Goal: Information Seeking & Learning: Learn about a topic

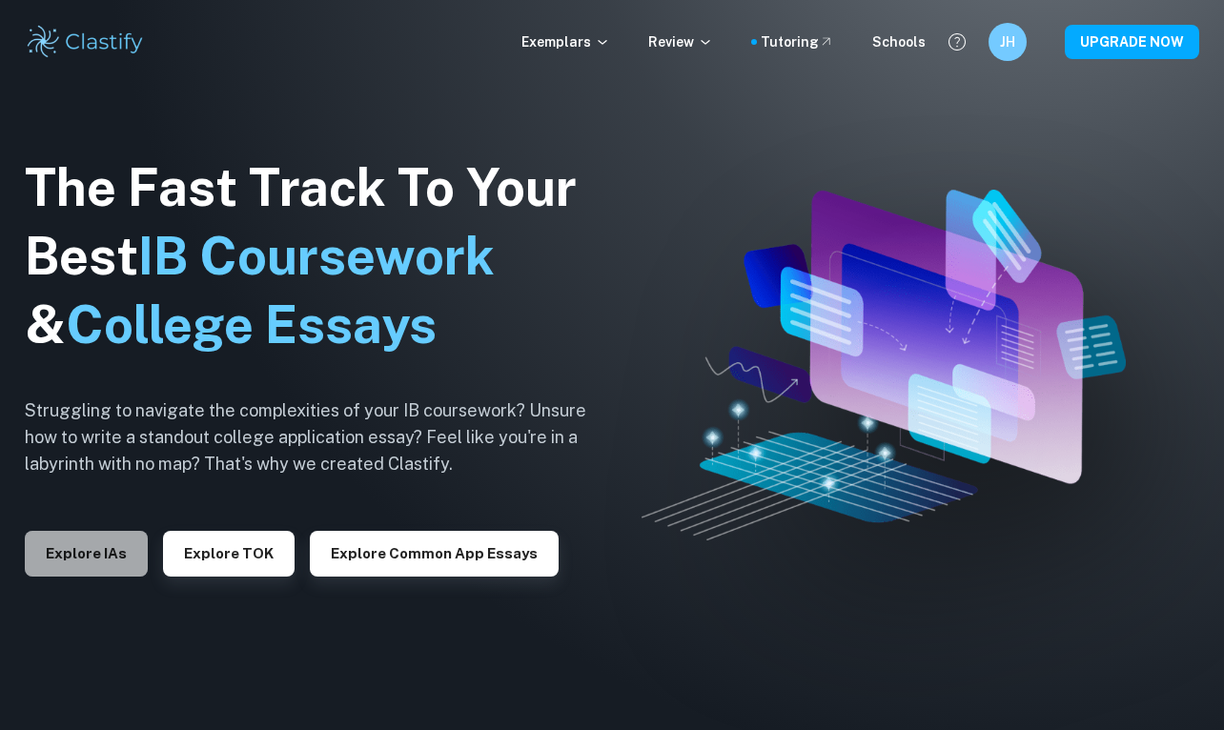
click at [68, 538] on button "Explore IAs" at bounding box center [86, 554] width 123 height 46
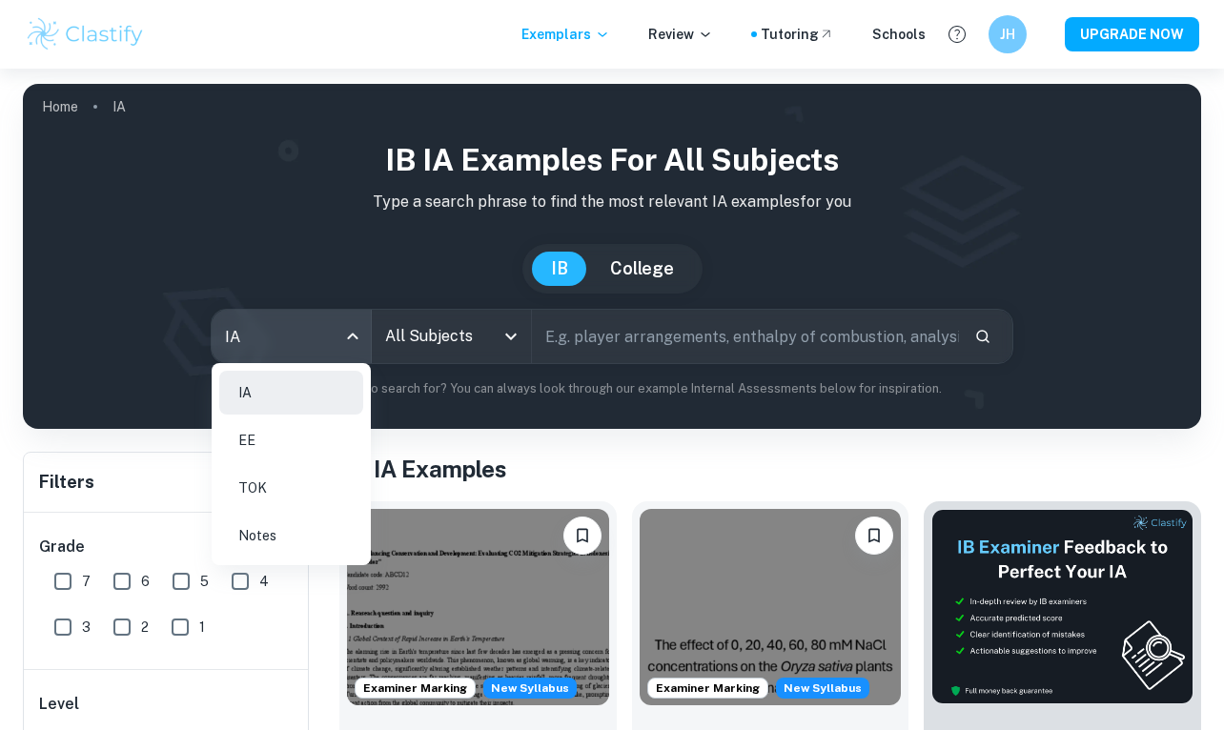
click at [336, 334] on body "We value your privacy We use cookies to enhance your browsing experience, serve…" at bounding box center [612, 434] width 1224 height 730
click at [317, 410] on li "IA" at bounding box center [291, 393] width 144 height 44
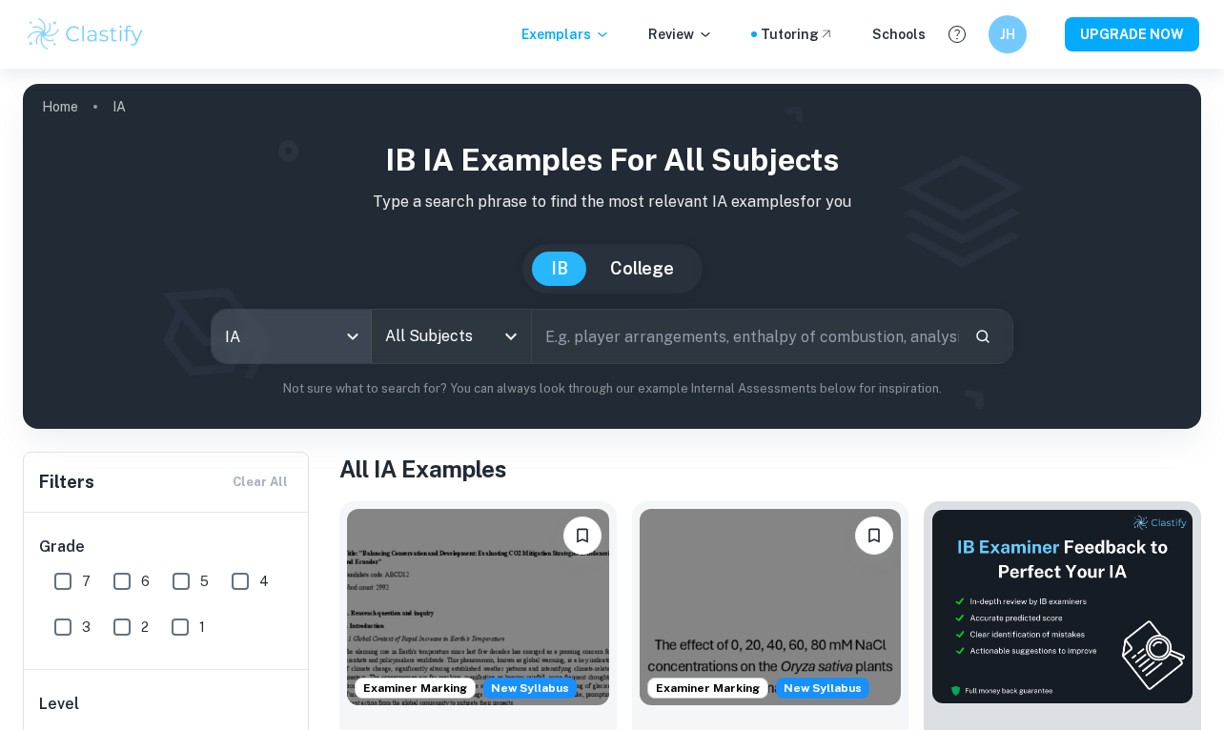
click at [322, 349] on body "We value your privacy We use cookies to enhance your browsing experience, serve…" at bounding box center [612, 434] width 1224 height 730
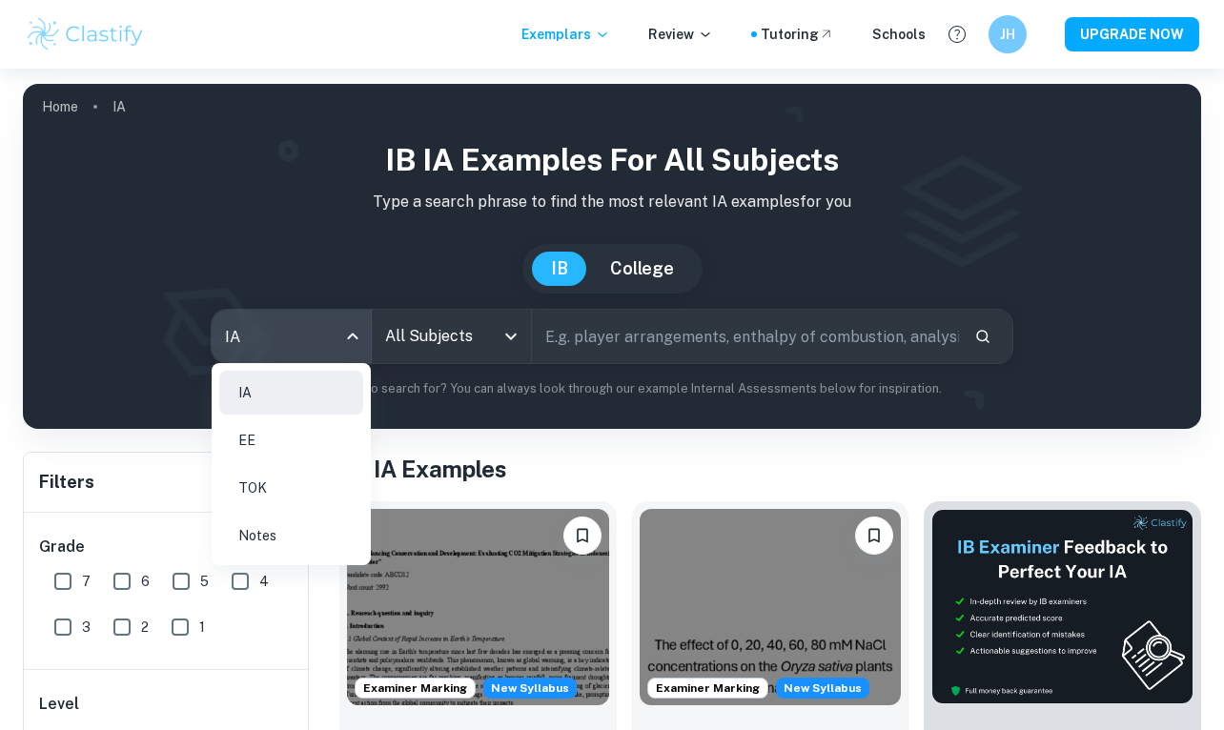
click at [314, 428] on li "EE" at bounding box center [291, 440] width 144 height 44
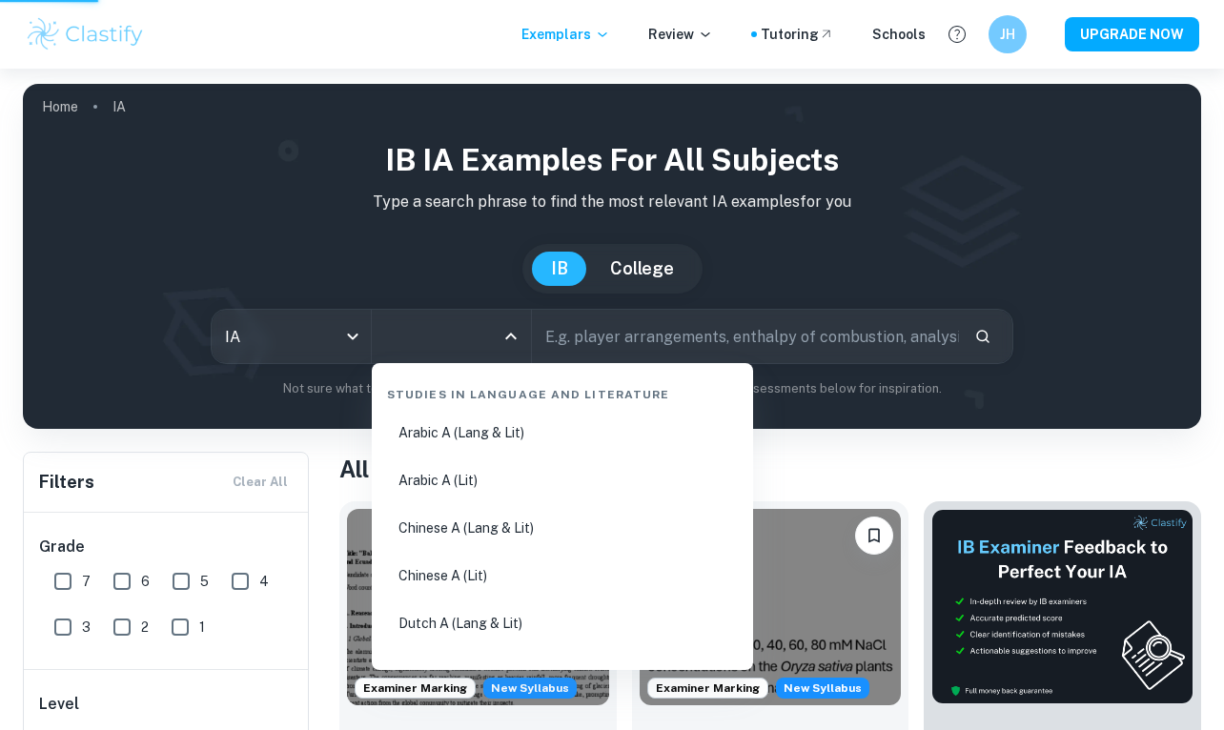
click at [450, 336] on input "All Subjects" at bounding box center [436, 336] width 113 height 36
type input "ch"
type input "ee"
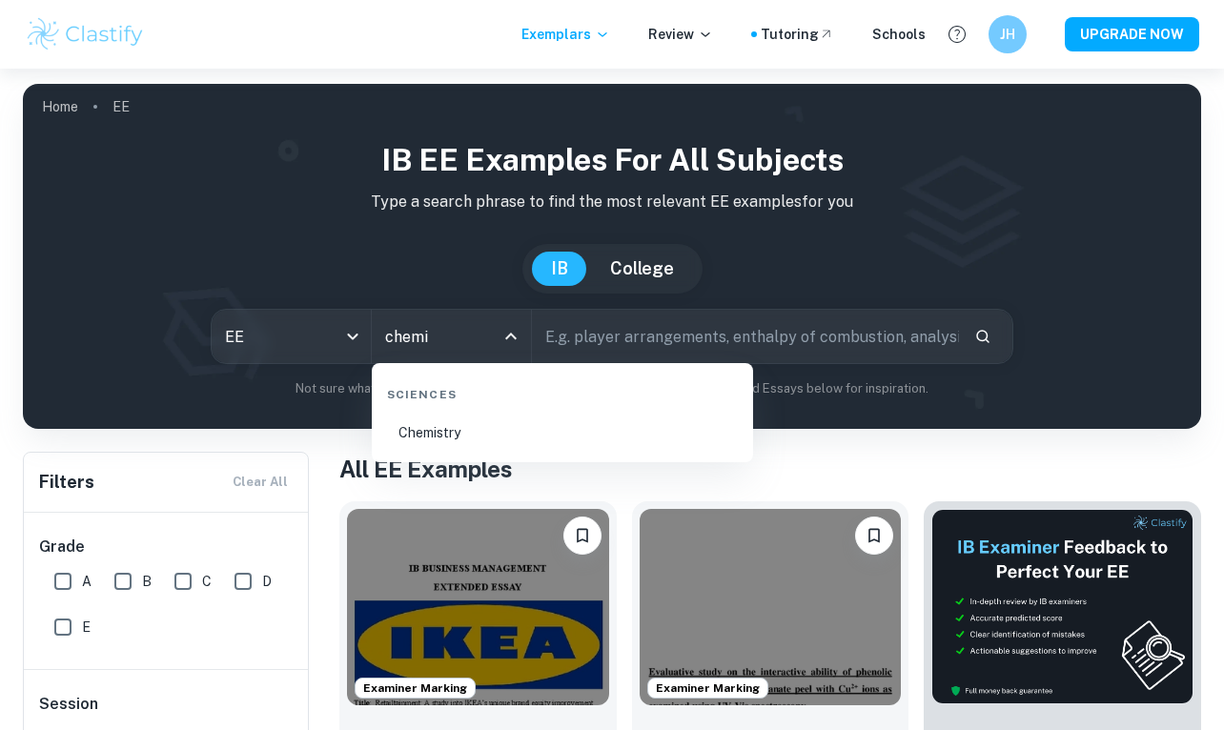
click at [447, 435] on li "Chemistry" at bounding box center [562, 433] width 366 height 44
type input "Chemistry"
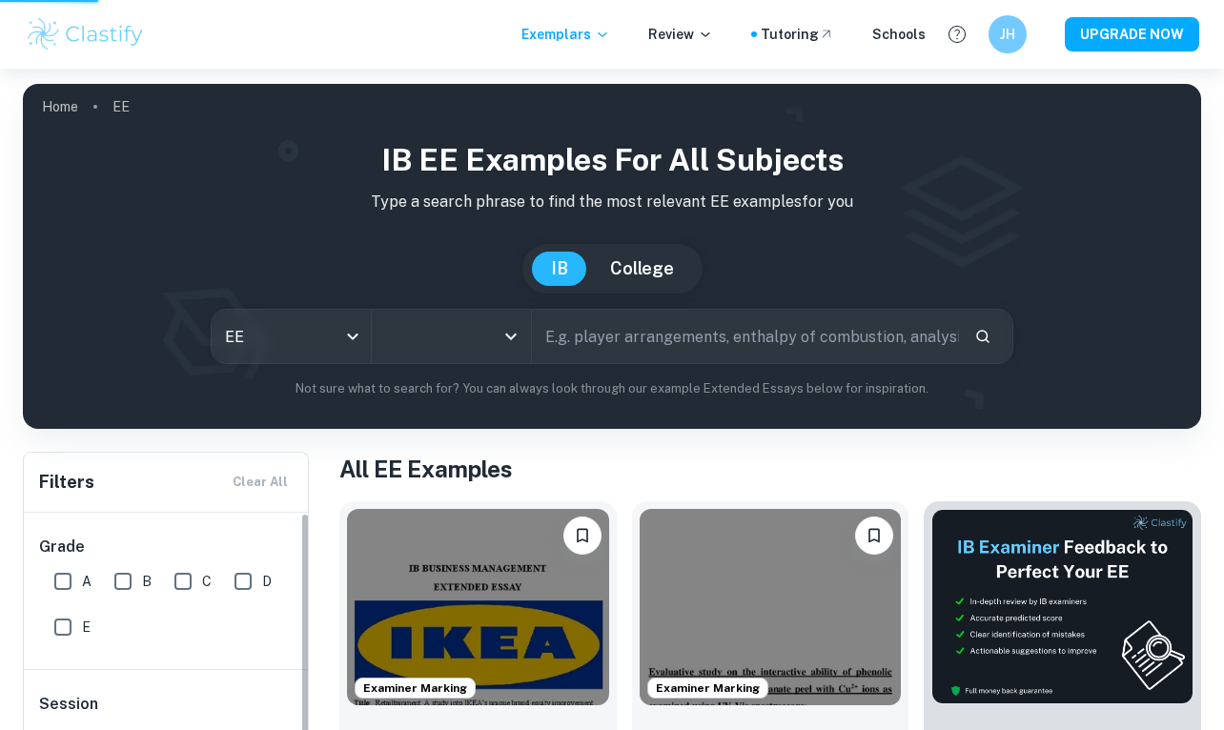
click at [76, 577] on input "A" at bounding box center [63, 581] width 38 height 38
checkbox input "true"
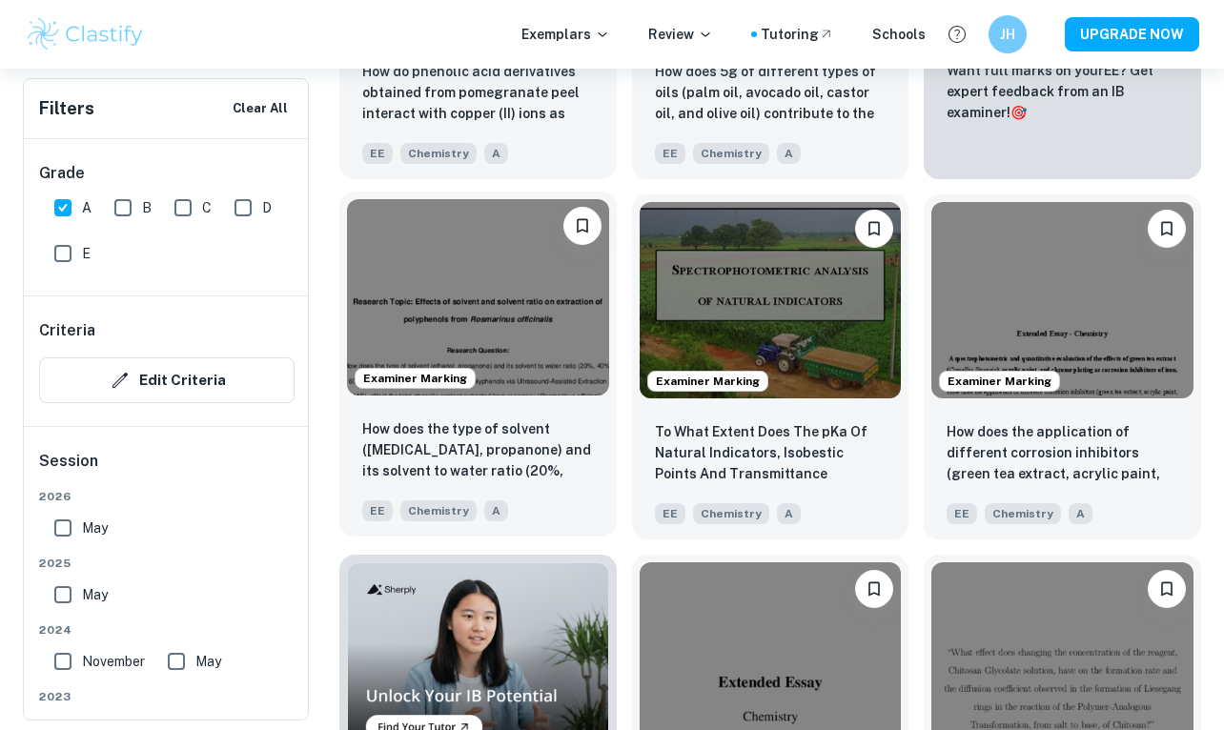
scroll to position [708, 0]
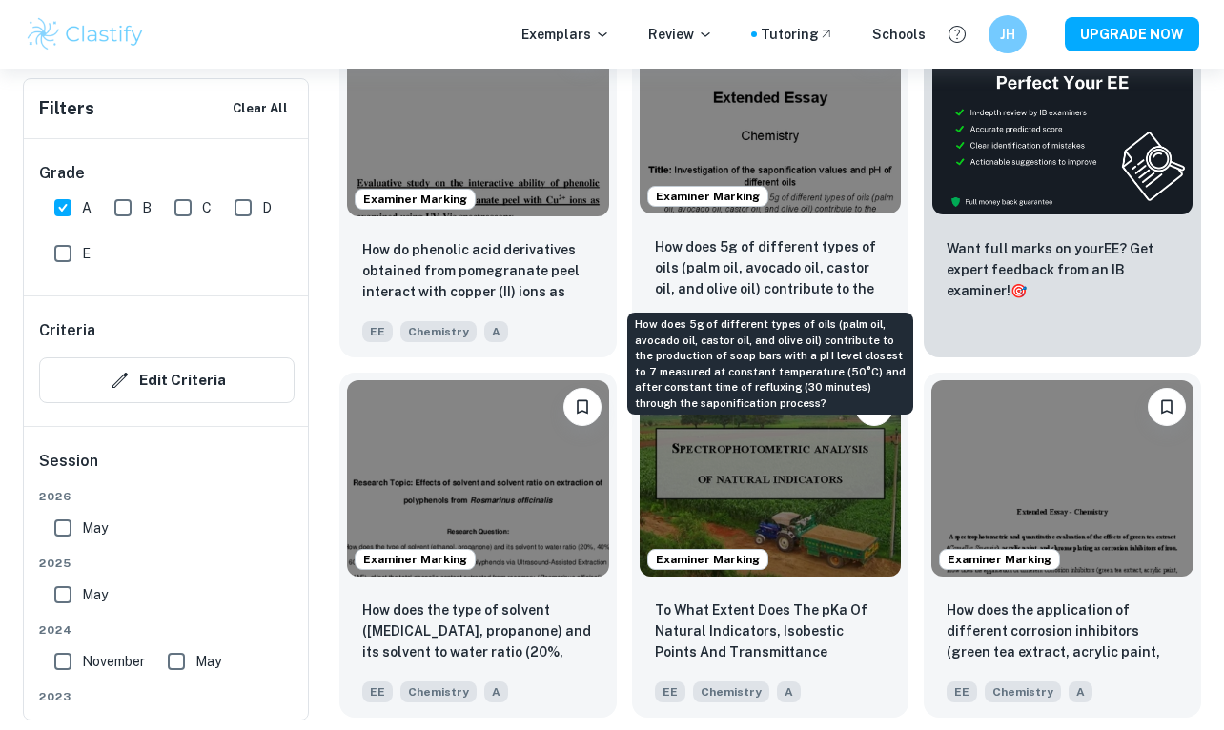
click at [716, 242] on p "How does 5g of different types of oils (palm oil, avocado oil, castor oil, and …" at bounding box center [771, 268] width 232 height 65
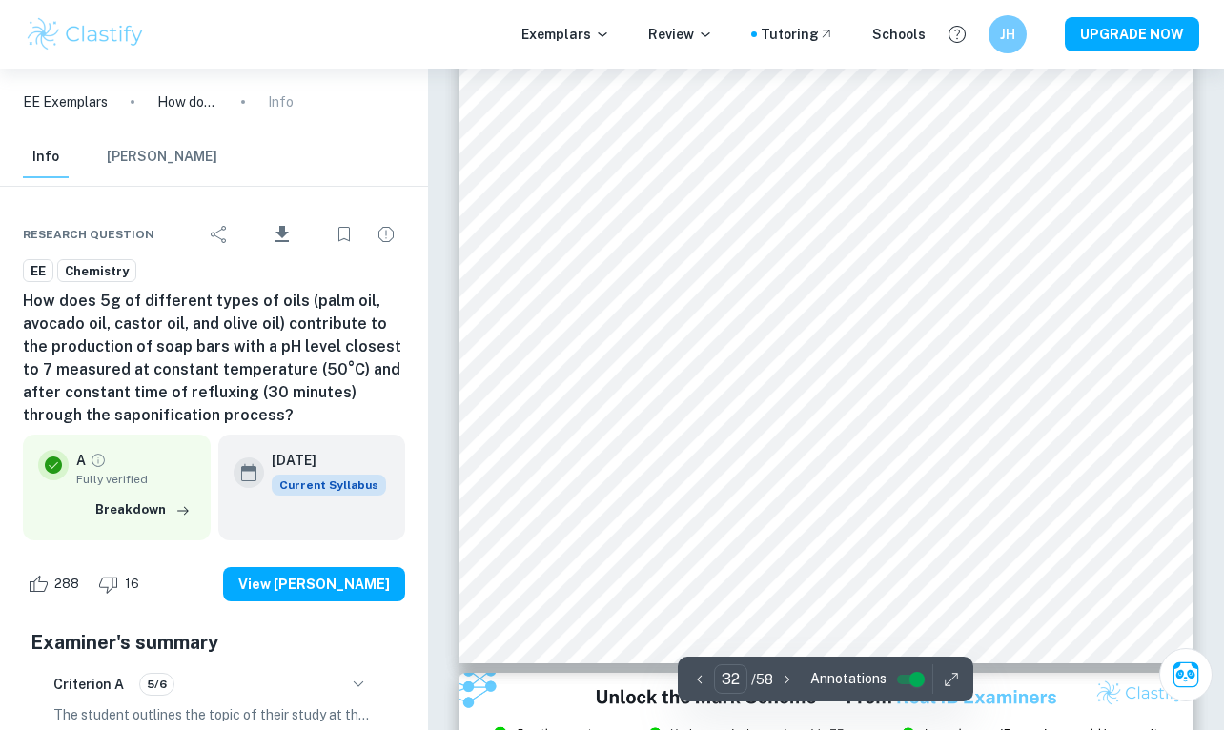
scroll to position [30835, 1]
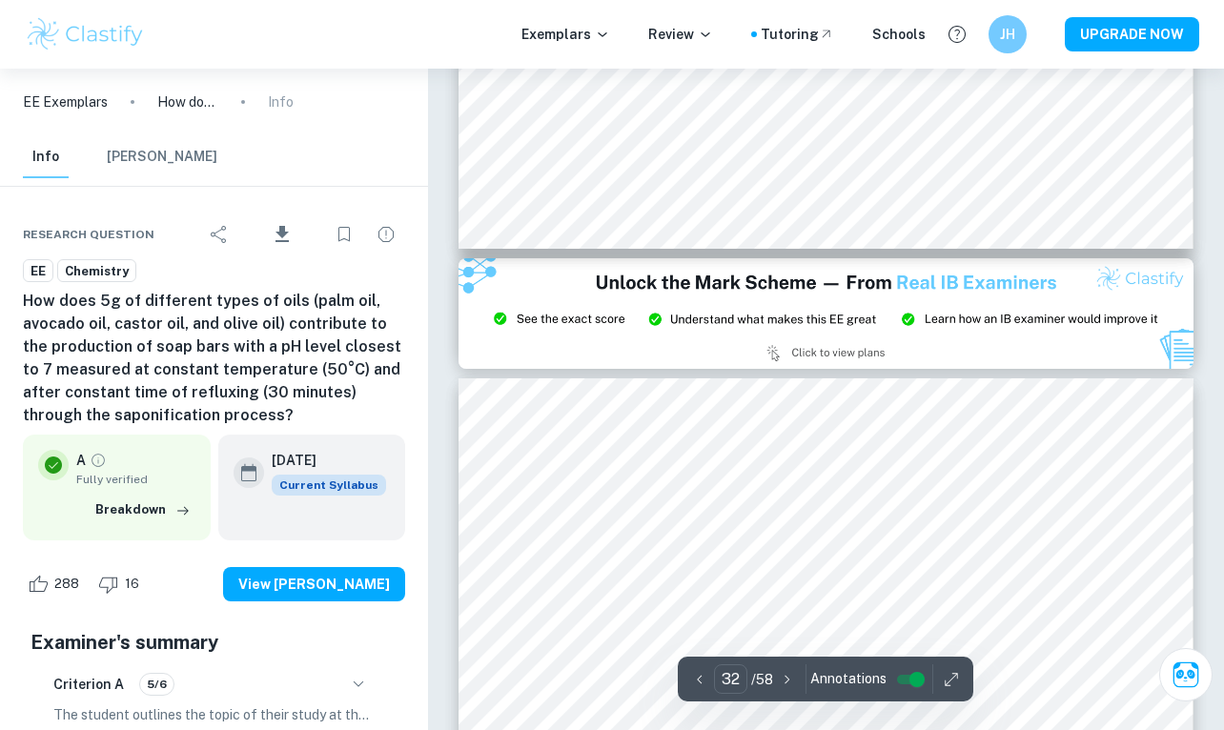
type input "33"
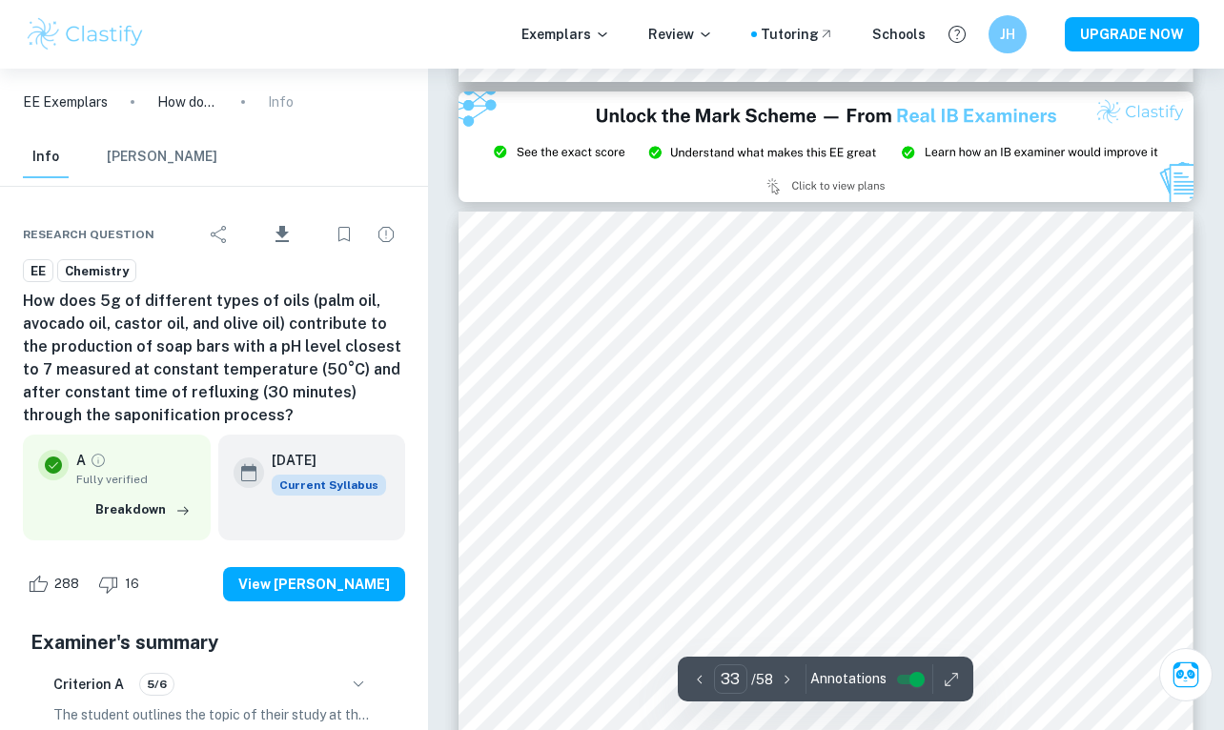
scroll to position [31413, 0]
